Goal: Information Seeking & Learning: Check status

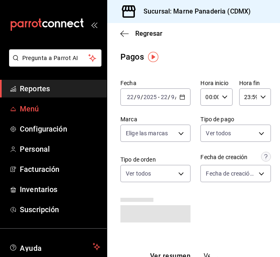
click at [34, 107] on span "Menú" at bounding box center [60, 108] width 80 height 11
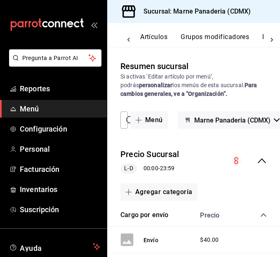
scroll to position [0, 108]
click at [167, 40] on button "Artículos" at bounding box center [165, 40] width 27 height 14
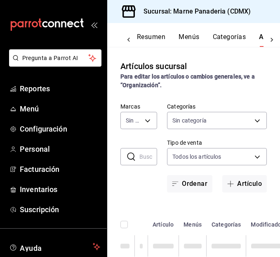
type input "85d85fe5-a511-429d-a5b7-b41691660ca2"
type input "ed7b3c48-de40-42f0-b32d-b62e425c3e7b,4dd16bc6-178f-46f9-a839-483948b183c3,0756c…"
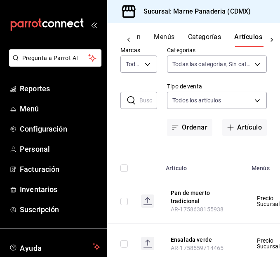
scroll to position [57, 0]
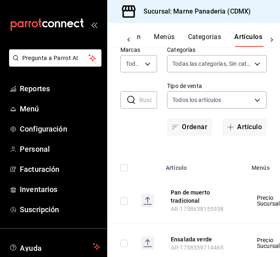
click at [142, 101] on input "text" at bounding box center [148, 100] width 18 height 16
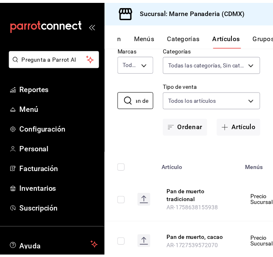
scroll to position [47, 0]
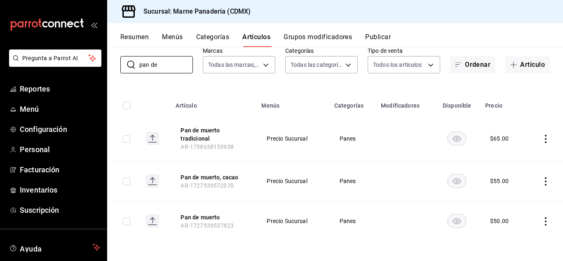
type input "pan de"
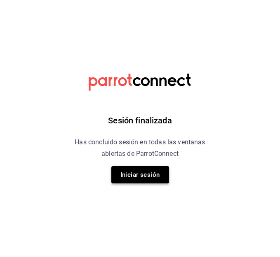
click at [130, 180] on button "Iniciar sesión" at bounding box center [140, 174] width 58 height 17
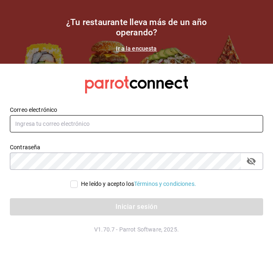
type input "[EMAIL_ADDRESS][DOMAIN_NAME]"
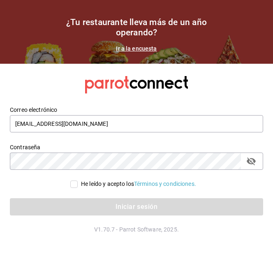
click at [70, 182] on input "He leído y acepto los Términos y condiciones." at bounding box center [73, 184] width 7 height 7
checkbox input "true"
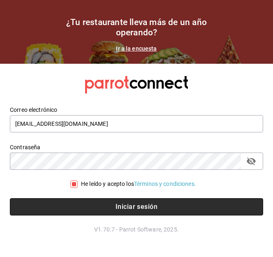
click at [87, 213] on button "Iniciar sesión" at bounding box center [137, 207] width 254 height 17
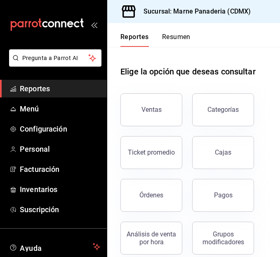
click at [42, 86] on span "Reportes" at bounding box center [60, 88] width 80 height 11
click at [221, 191] on button "Pagos" at bounding box center [223, 195] width 62 height 33
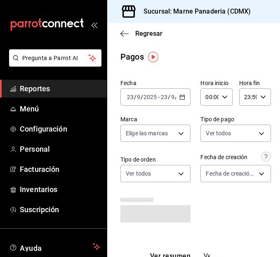
click at [183, 95] on \(Stroke\) "button" at bounding box center [183, 95] width 0 height 0
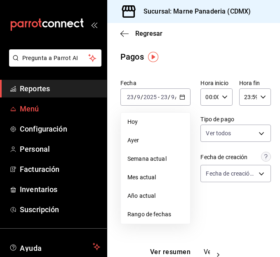
click at [34, 104] on span "Menú" at bounding box center [60, 108] width 80 height 11
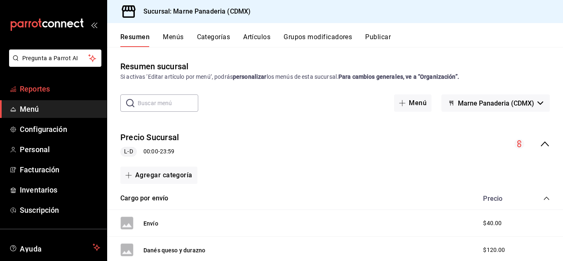
click at [40, 92] on span "Reportes" at bounding box center [60, 88] width 80 height 11
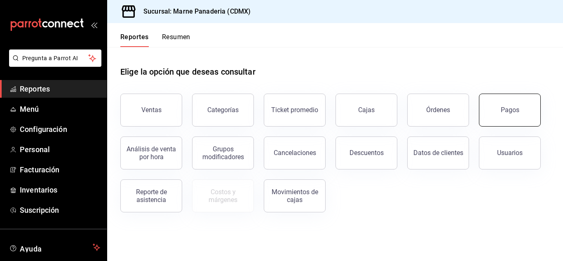
click at [279, 95] on div "Pagos" at bounding box center [505, 105] width 72 height 43
click at [279, 113] on button "Pagos" at bounding box center [510, 109] width 62 height 33
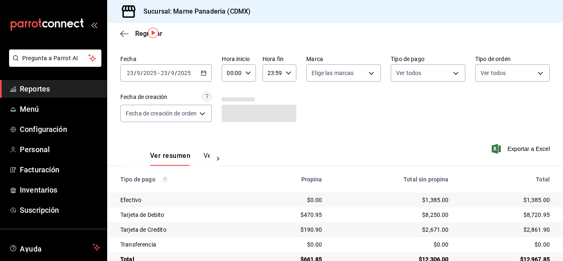
scroll to position [23, 0]
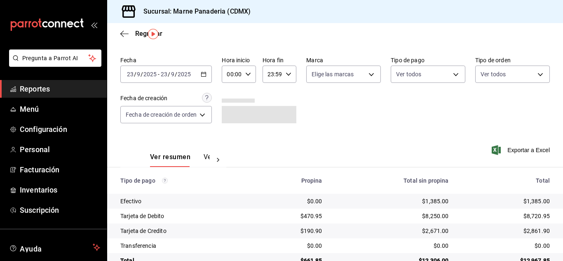
click at [203, 74] on \(Stroke\) "button" at bounding box center [203, 73] width 5 height 0
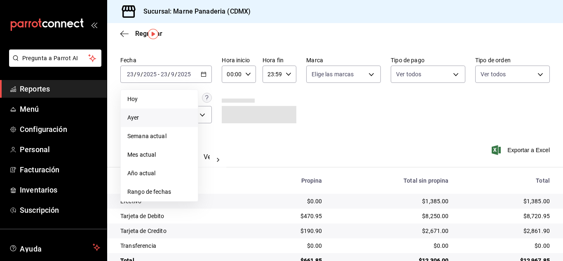
click at [166, 117] on span "Ayer" at bounding box center [159, 117] width 64 height 9
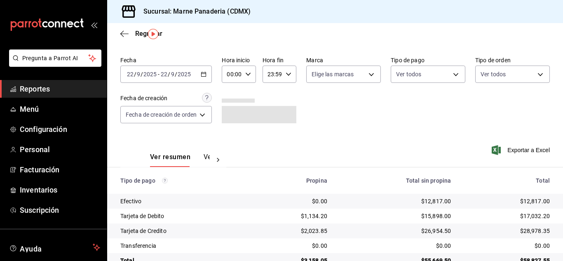
click at [30, 85] on span "Reportes" at bounding box center [60, 88] width 80 height 11
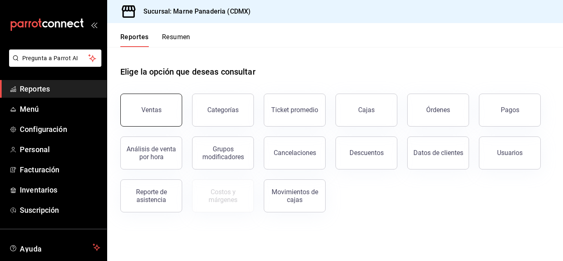
click at [161, 111] on button "Ventas" at bounding box center [151, 109] width 62 height 33
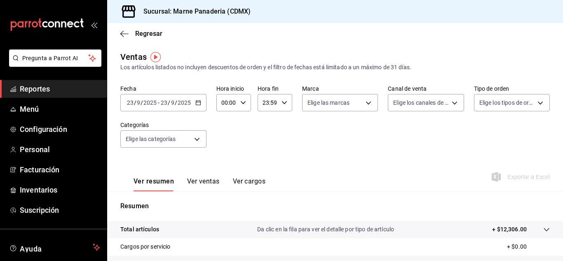
click at [200, 105] on div "2025-09-23 23 / 9 / 2025 - 2025-09-23 23 / 9 / 2025" at bounding box center [163, 102] width 86 height 17
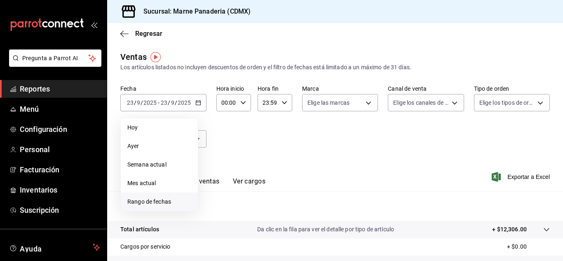
click at [178, 199] on span "Rango de fechas" at bounding box center [159, 201] width 64 height 9
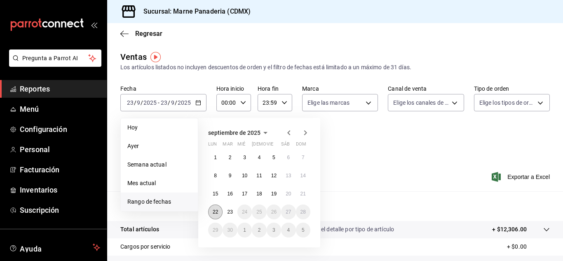
click at [215, 209] on abbr "22" at bounding box center [215, 212] width 5 height 6
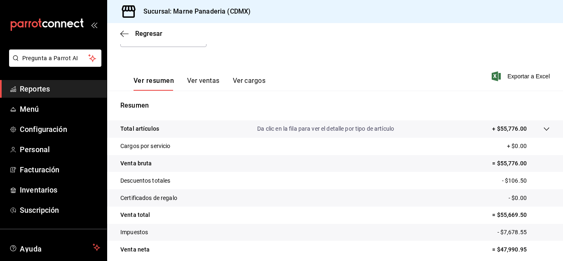
scroll to position [99, 0]
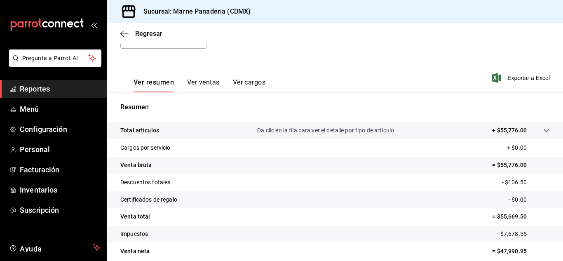
click at [199, 78] on div "Ver resumen Ver ventas Ver cargos" at bounding box center [192, 80] width 145 height 24
click at [200, 84] on button "Ver ventas" at bounding box center [203, 85] width 33 height 14
